Goal: Check status: Check status

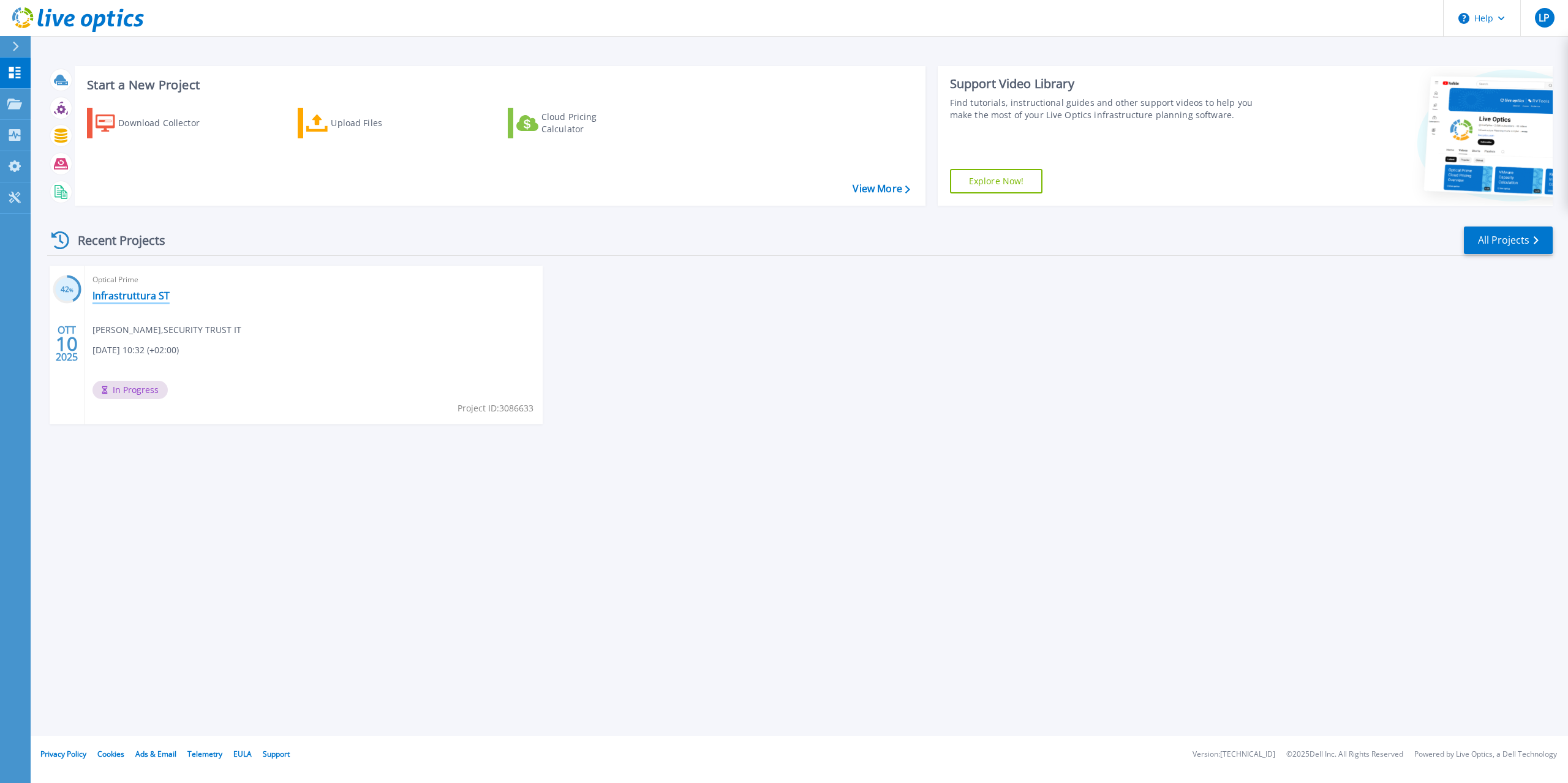
click at [112, 297] on link "Infrastruttura ST" at bounding box center [131, 296] width 78 height 12
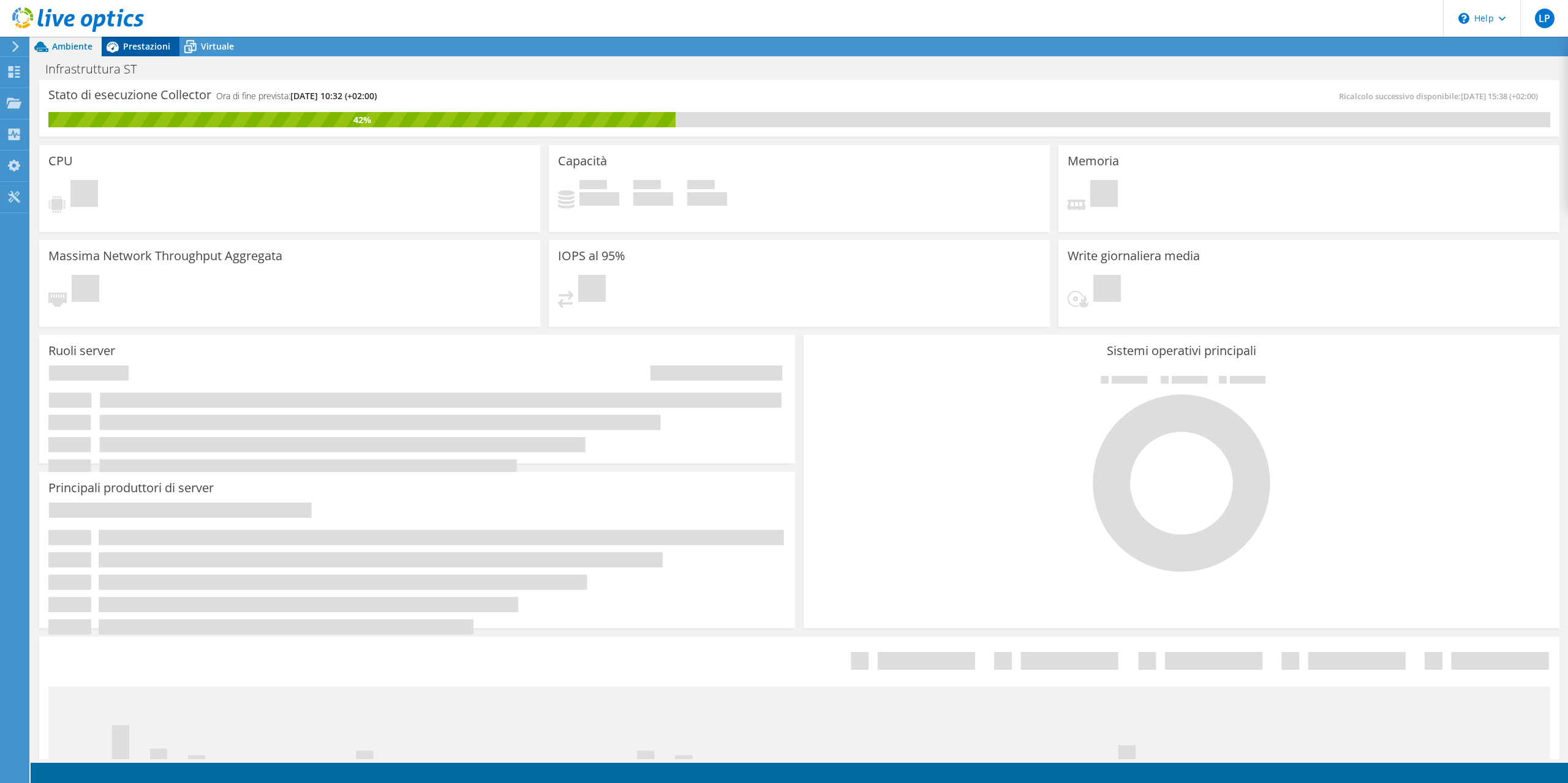
click at [150, 49] on span "Prestazioni" at bounding box center [146, 46] width 47 height 12
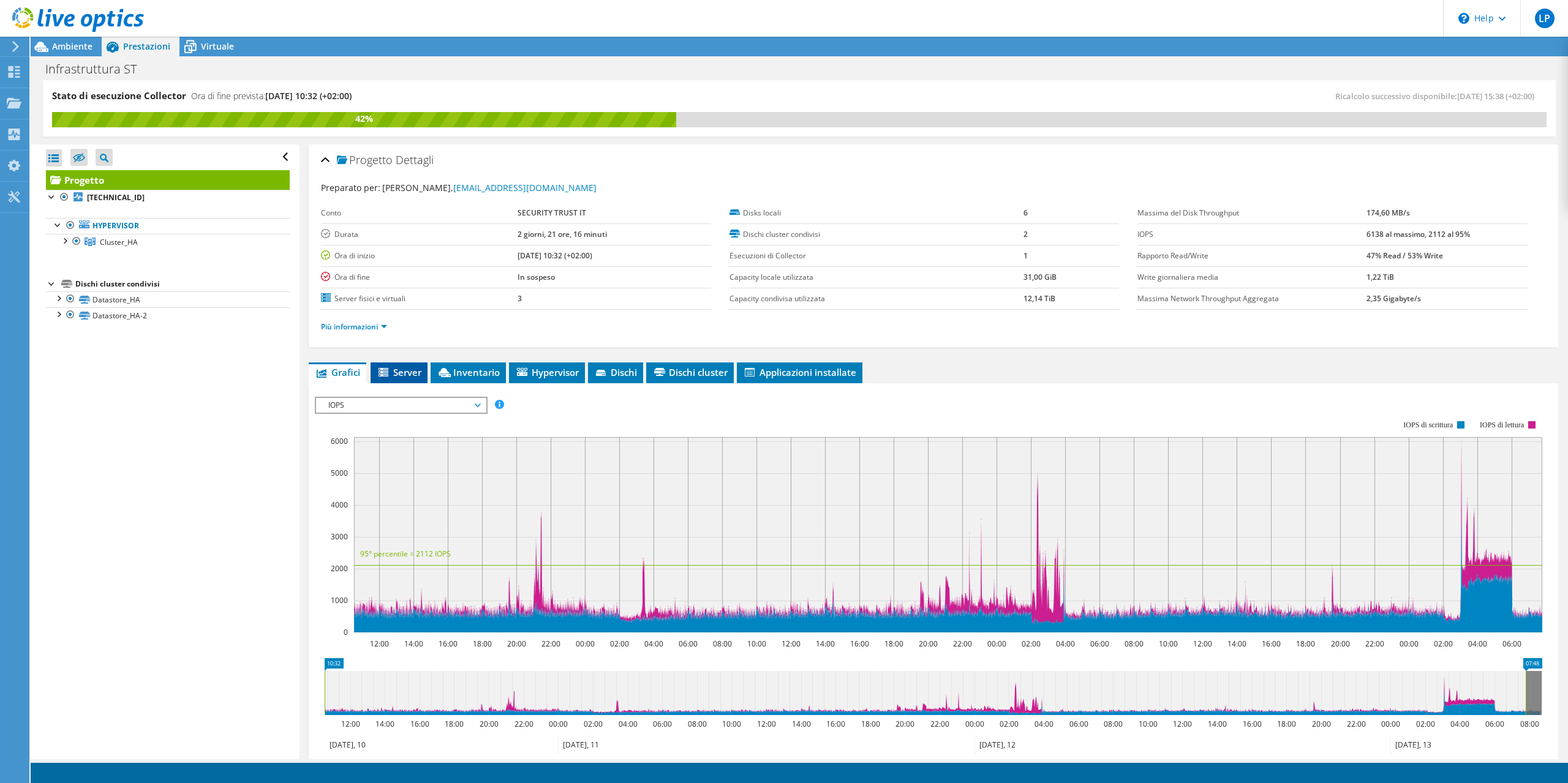
click at [407, 366] on span "Server" at bounding box center [399, 372] width 45 height 12
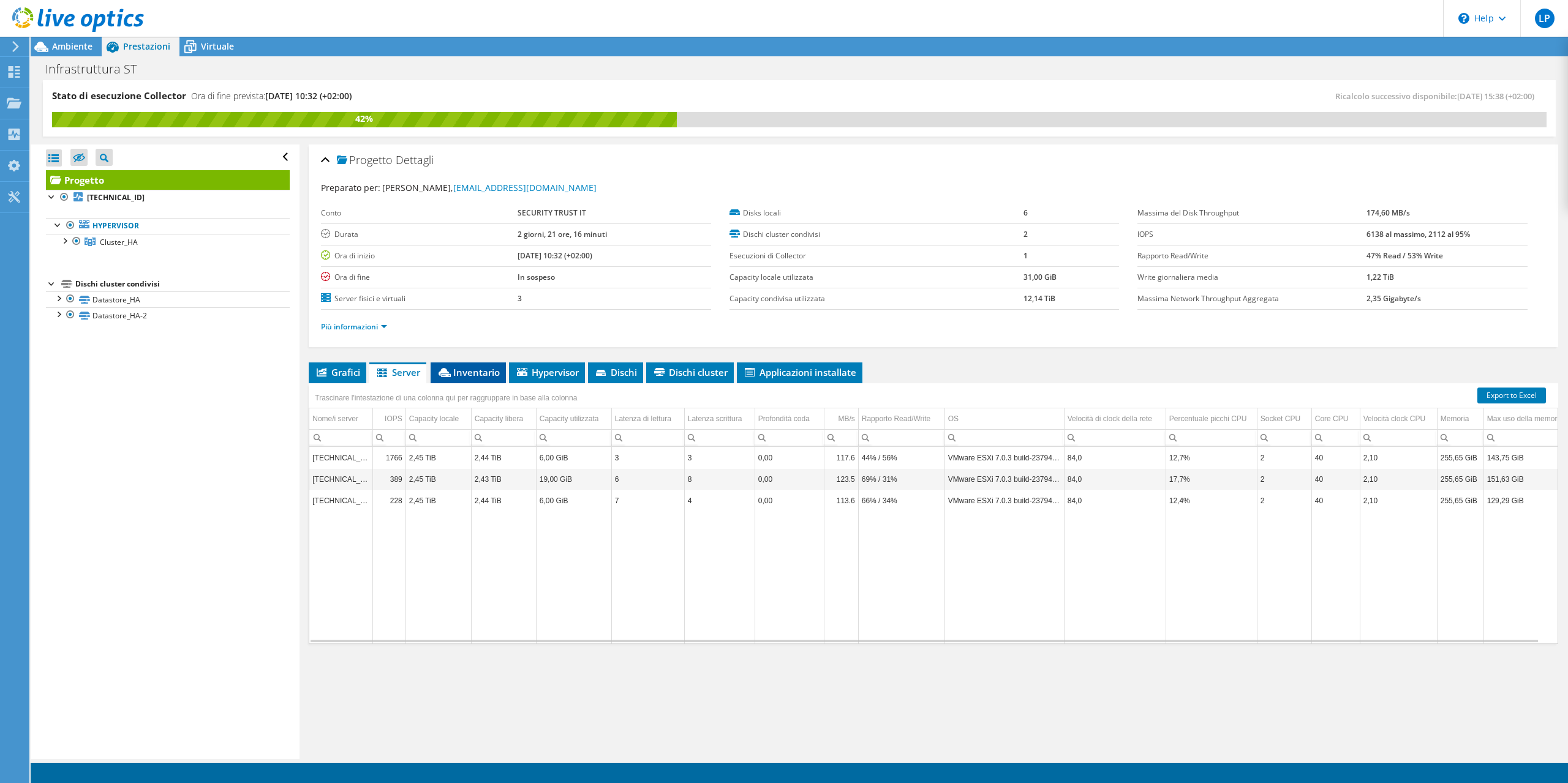
click at [461, 369] on span "Inventario" at bounding box center [468, 372] width 63 height 12
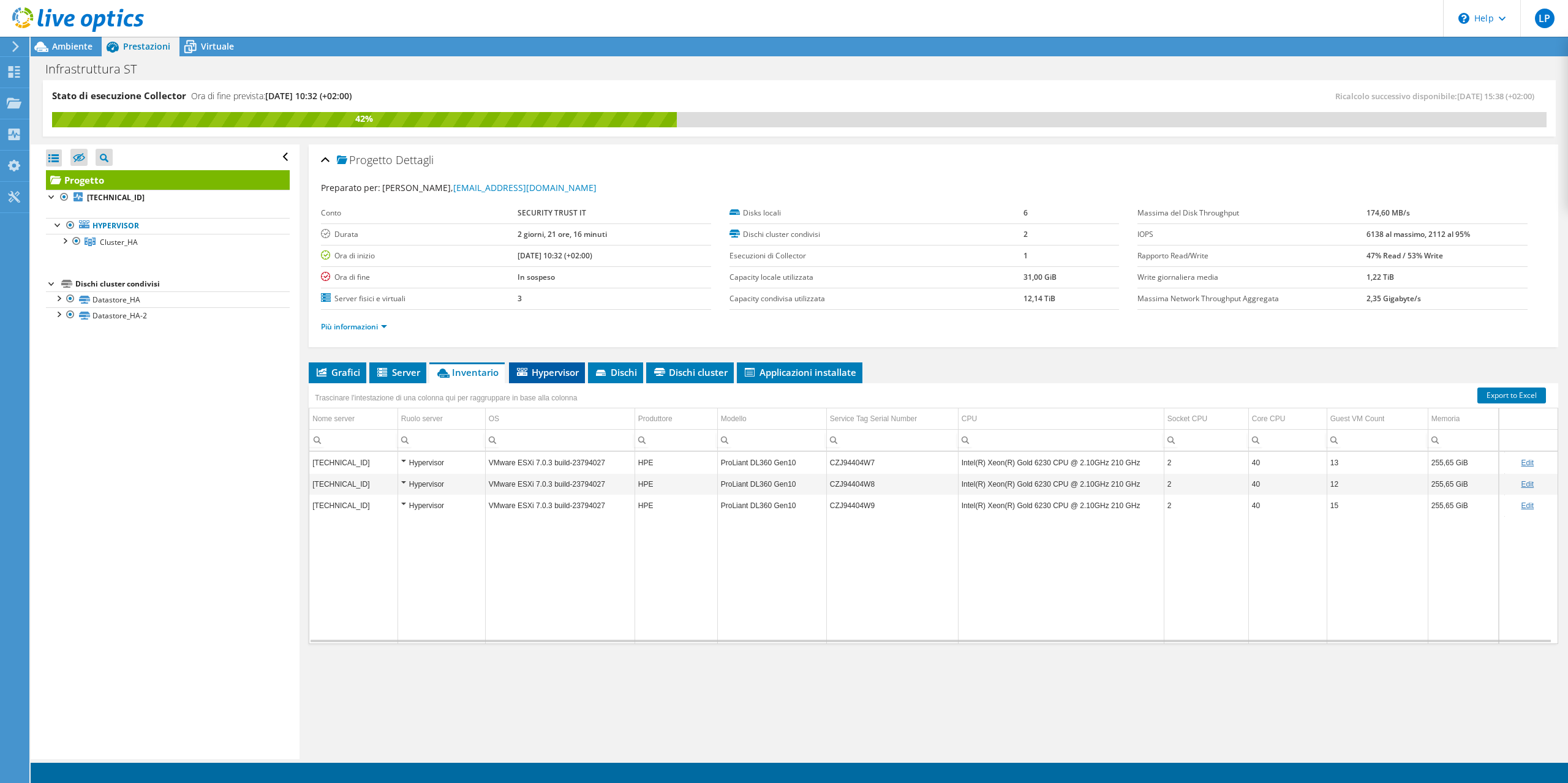
click at [547, 370] on span "Hypervisor" at bounding box center [547, 372] width 64 height 12
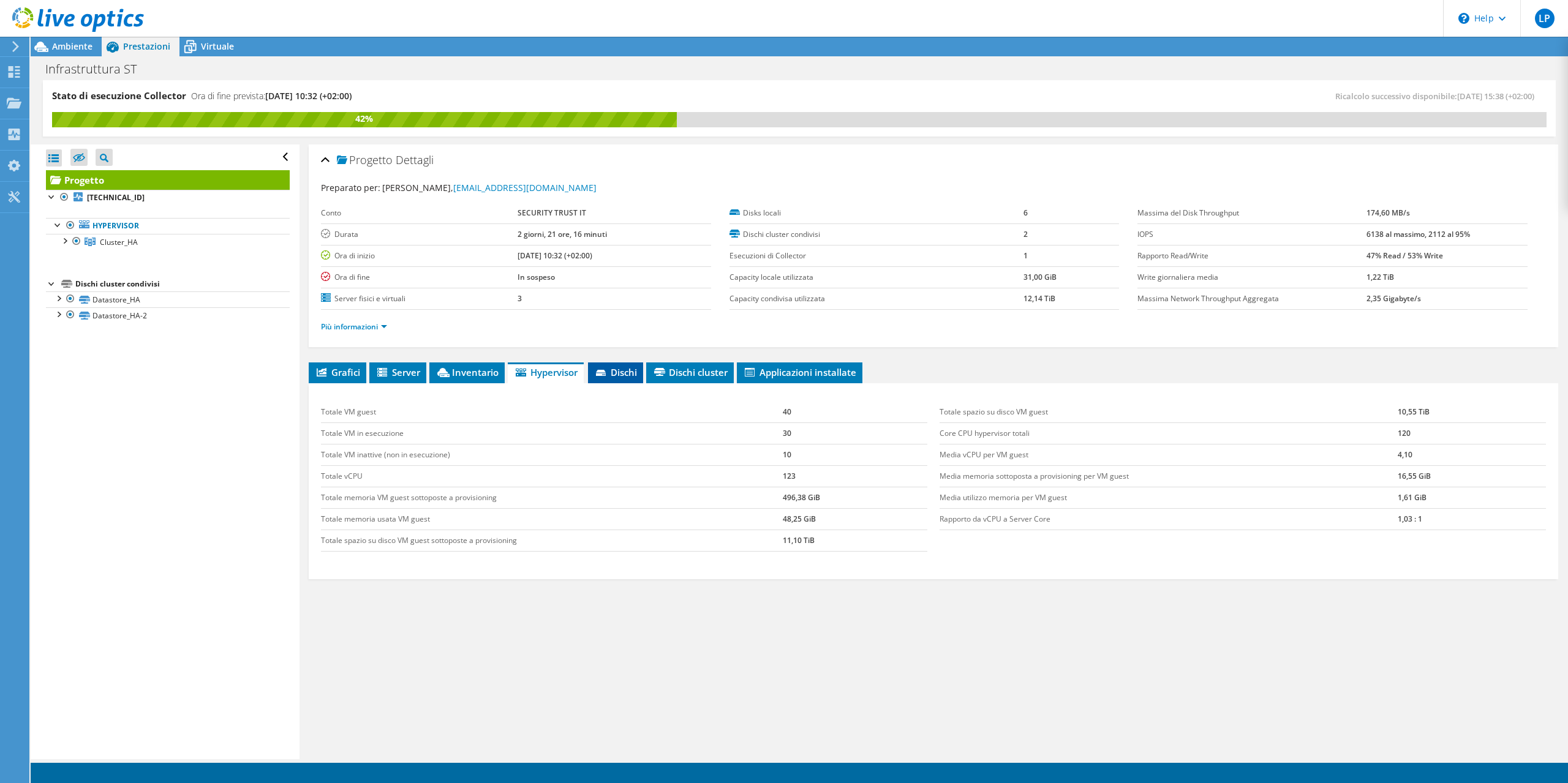
click at [632, 368] on span "Dischi" at bounding box center [615, 372] width 43 height 12
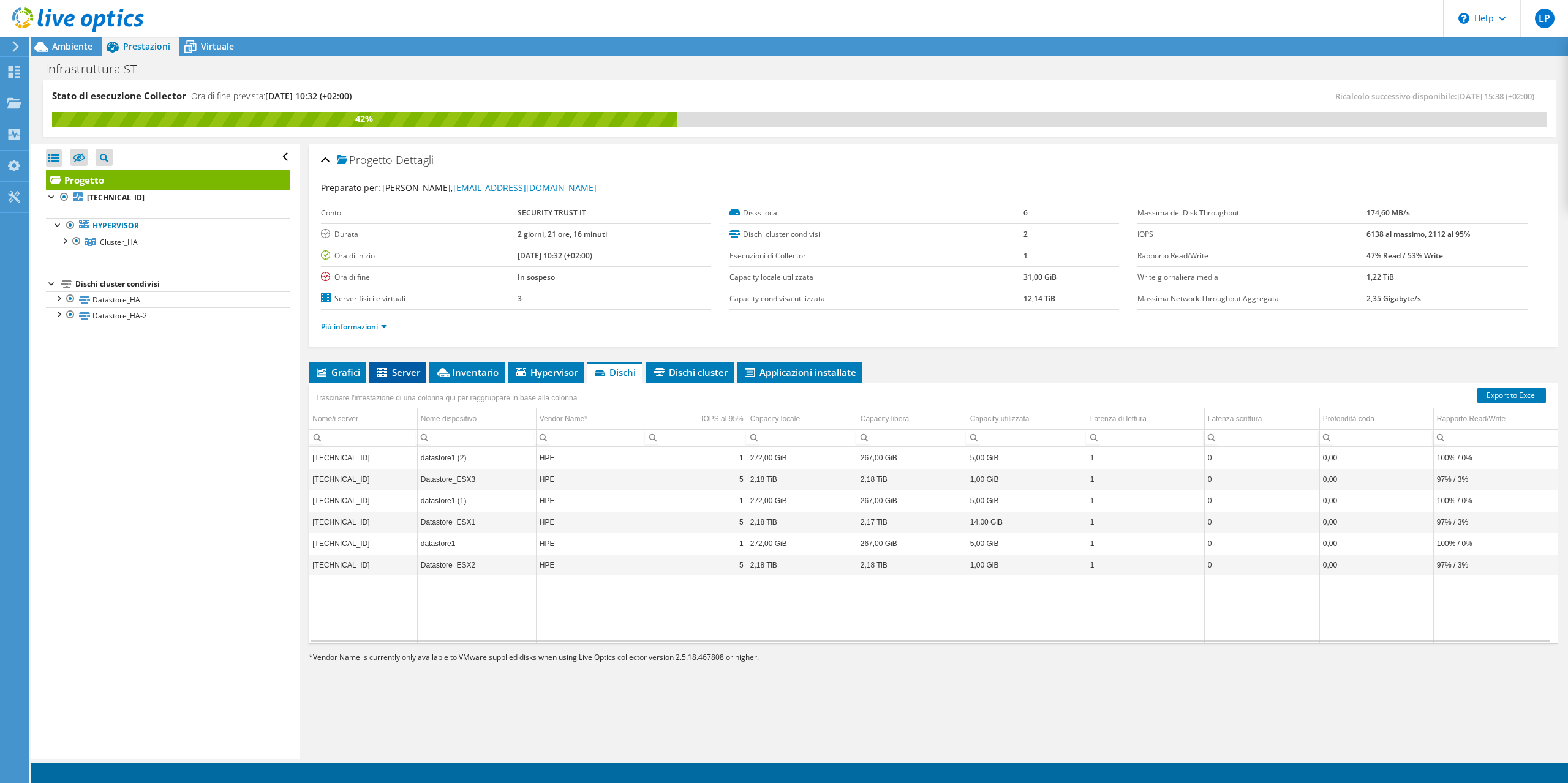
click at [397, 372] on span "Server" at bounding box center [398, 372] width 45 height 12
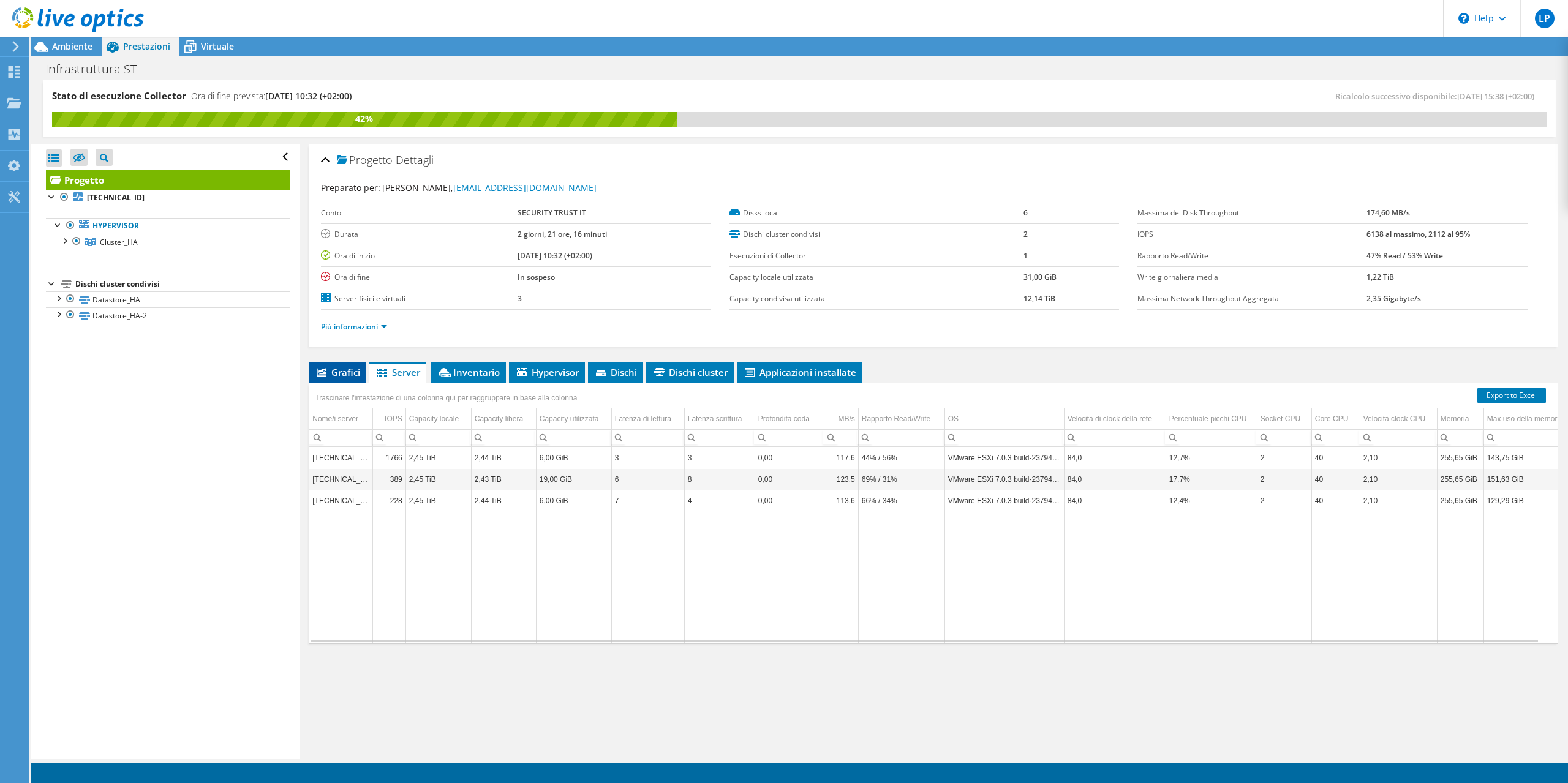
click at [328, 373] on span "Grafici" at bounding box center [337, 372] width 46 height 12
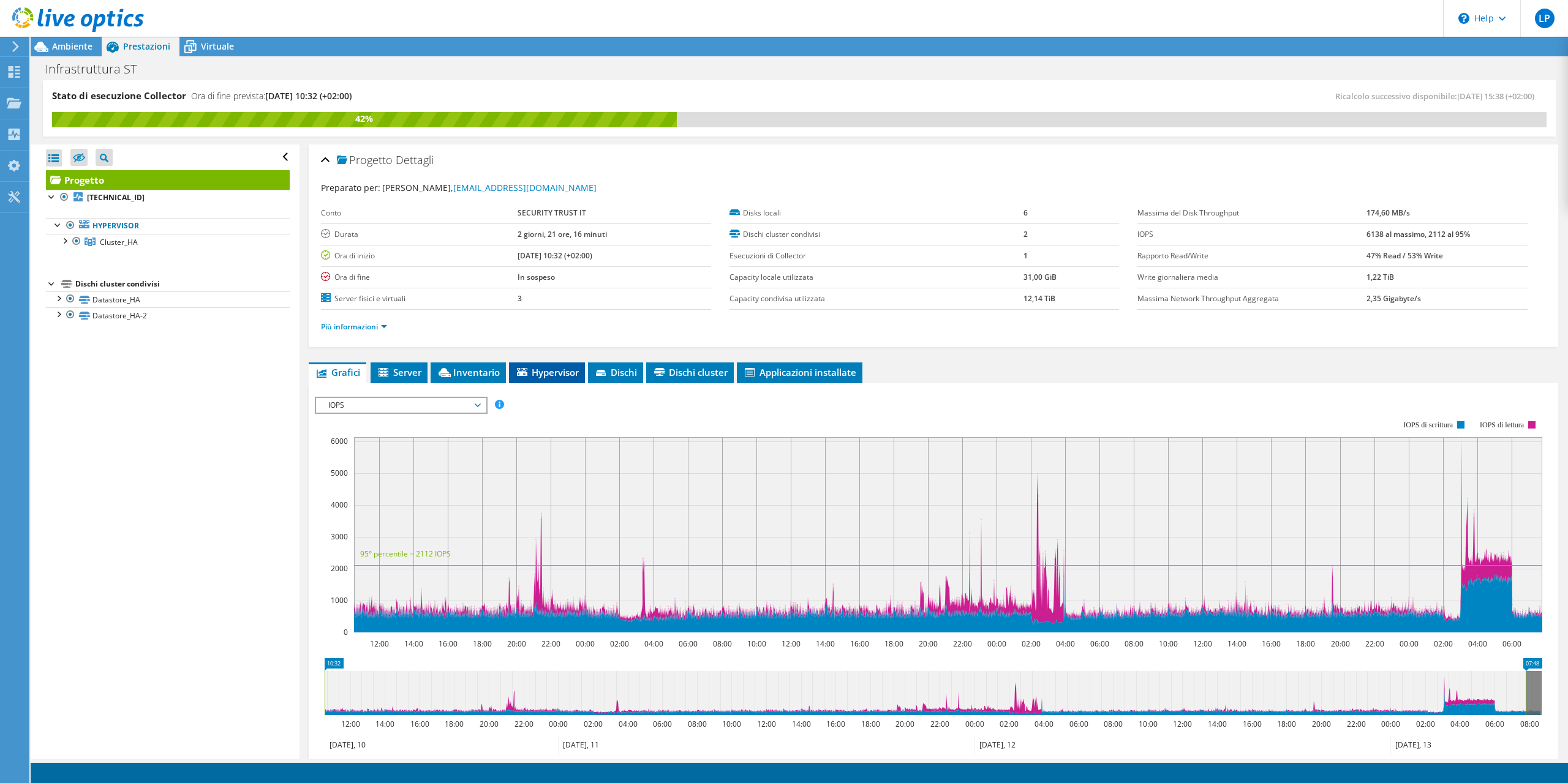
click at [544, 380] on li "Hypervisor" at bounding box center [547, 372] width 76 height 21
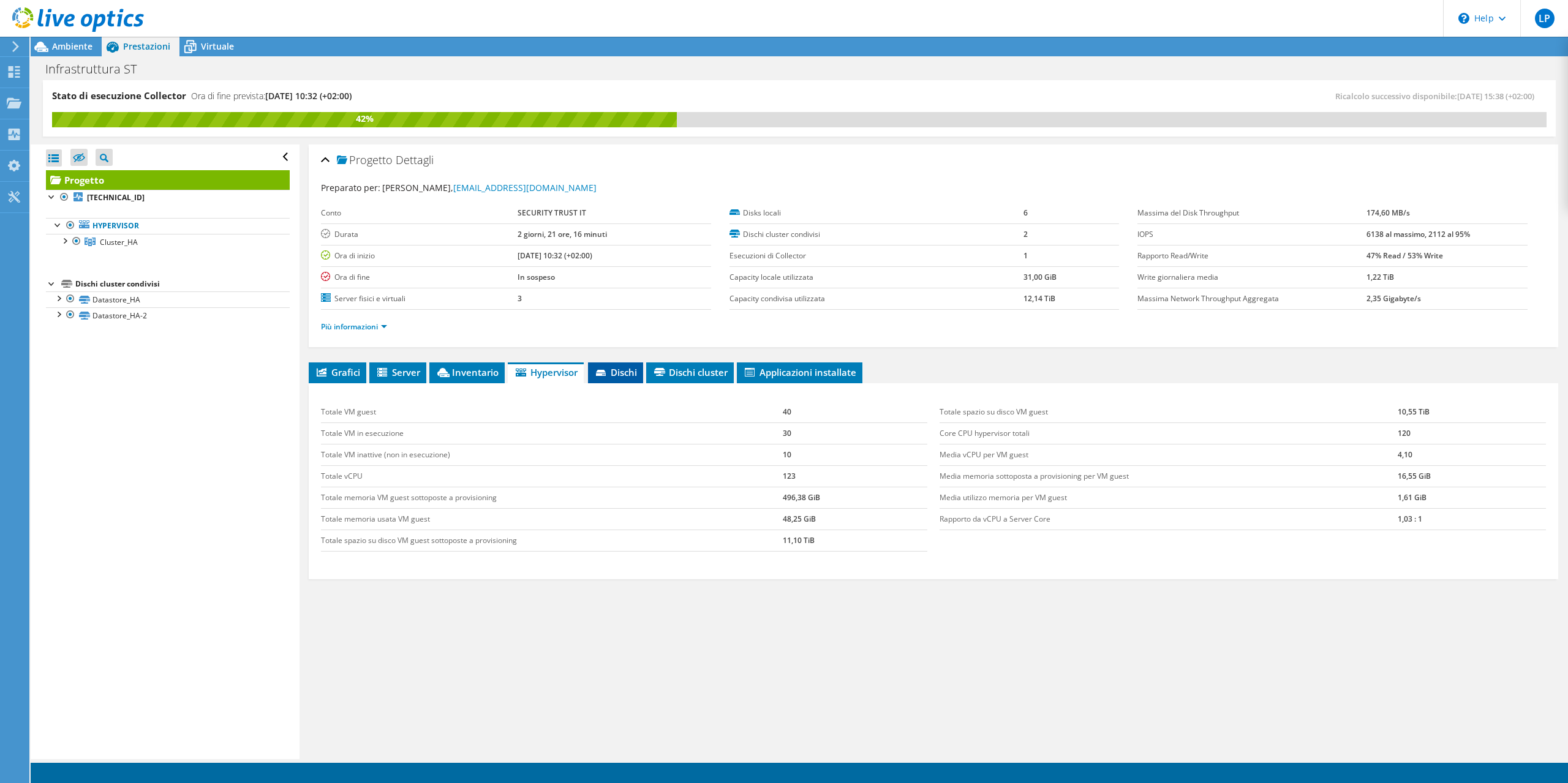
click at [615, 371] on span "Dischi" at bounding box center [615, 372] width 43 height 12
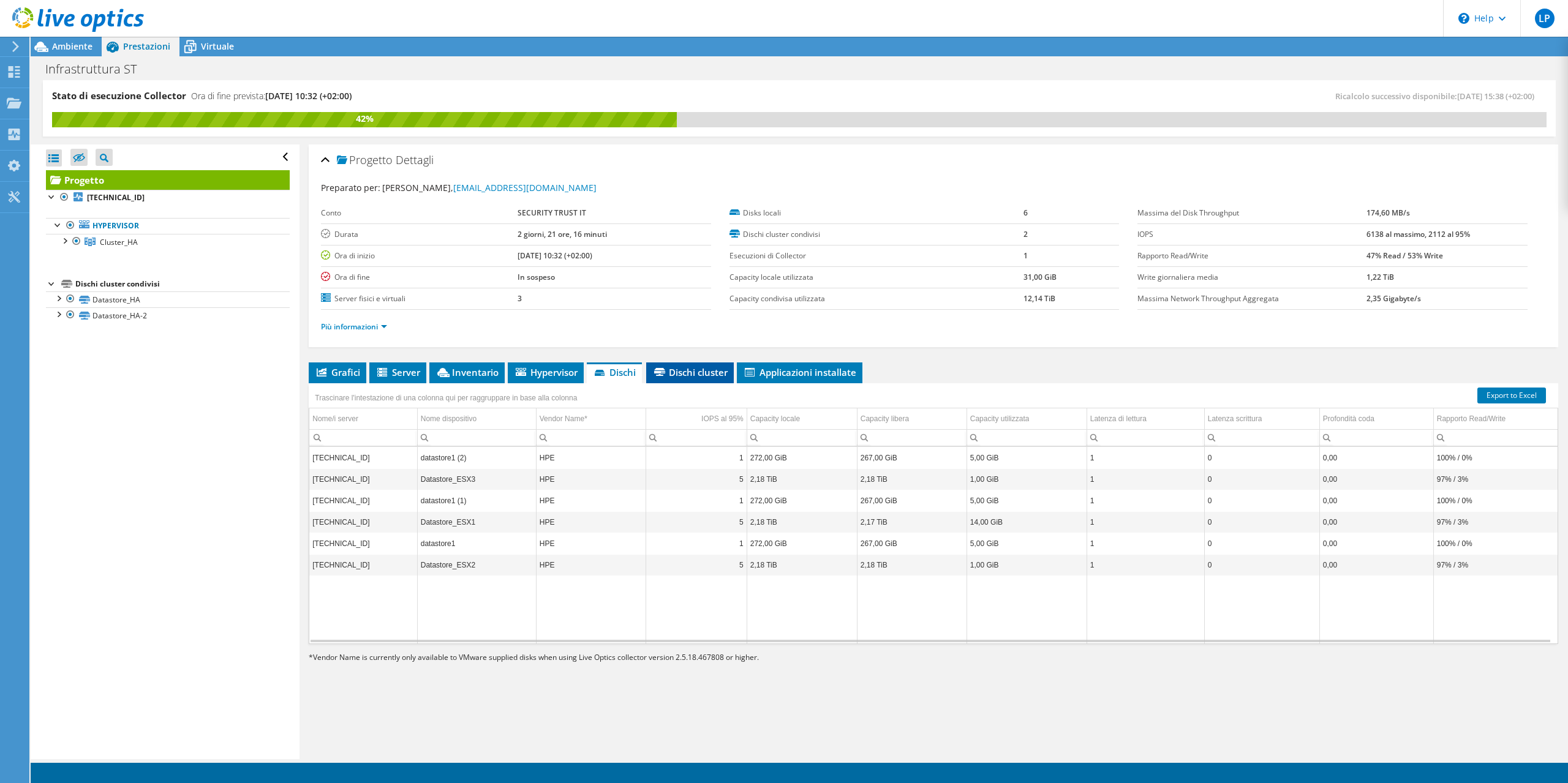
click at [694, 368] on span "Dischi cluster" at bounding box center [689, 372] width 75 height 12
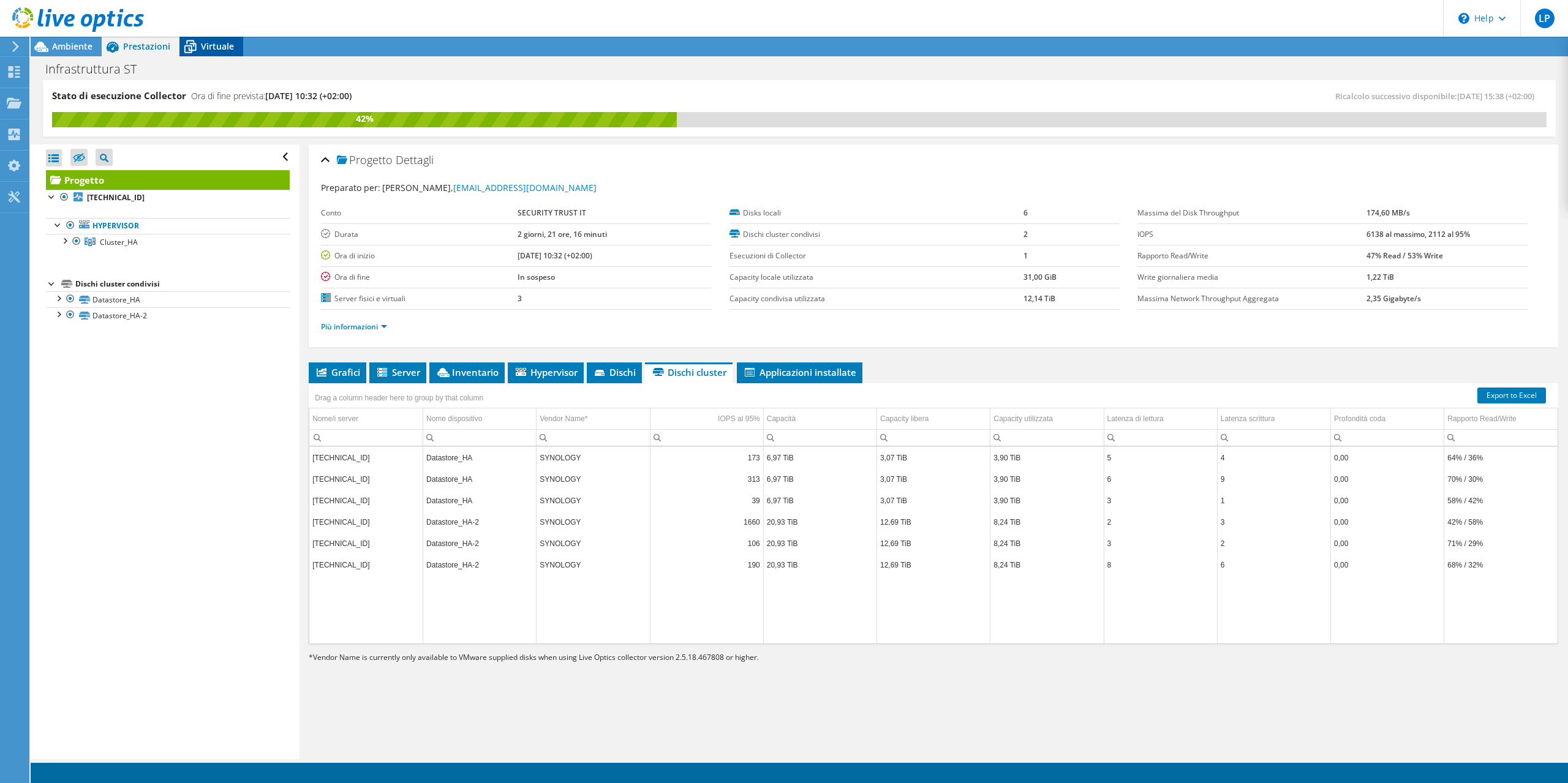
click at [207, 47] on span "Virtuale" at bounding box center [218, 46] width 33 height 12
